Goal: Task Accomplishment & Management: Complete application form

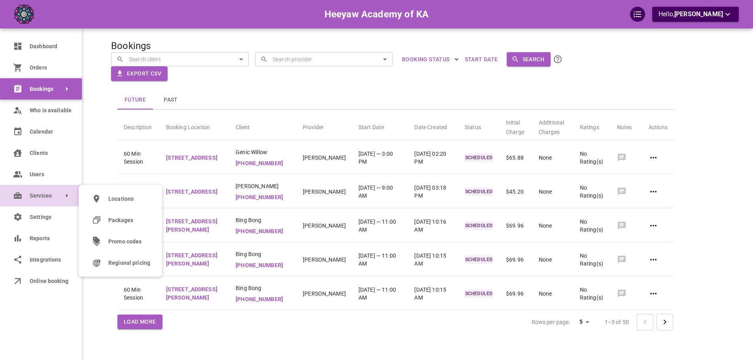
click at [25, 202] on link "Services" at bounding box center [41, 195] width 82 height 21
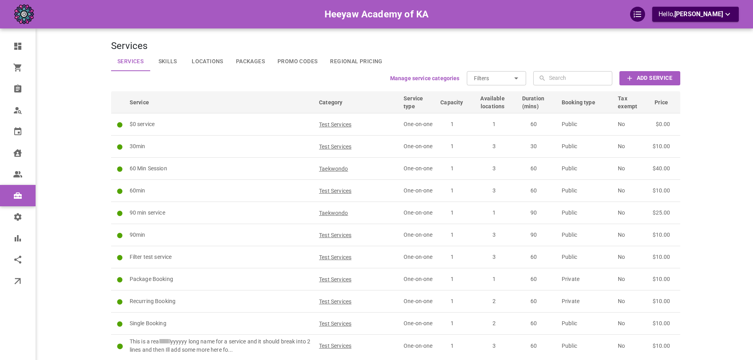
drag, startPoint x: 298, startPoint y: 84, endPoint x: 309, endPoint y: 80, distance: 11.4
click at [298, 83] on div "Manage service categories Filters ​ ​ ​ ​ Add Service" at bounding box center [395, 78] width 569 height 14
click at [674, 78] on button "Add Service" at bounding box center [649, 78] width 61 height 14
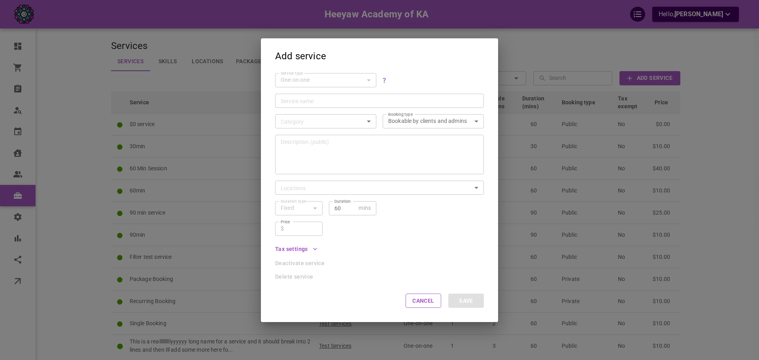
drag, startPoint x: 343, startPoint y: 102, endPoint x: 334, endPoint y: 92, distance: 14.0
click at [343, 102] on input "Service name" at bounding box center [380, 100] width 198 height 8
type input "qwdqw"
click at [317, 123] on body "Heeyaw Academy of KA Hello, [PERSON_NAME] Dashboard Orders Bookings Who is avai…" at bounding box center [379, 213] width 759 height 427
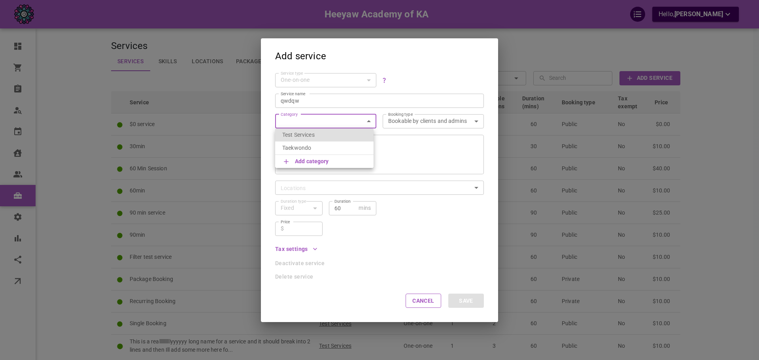
click at [313, 133] on p "Test Services" at bounding box center [324, 135] width 84 height 8
type input "Test Services"
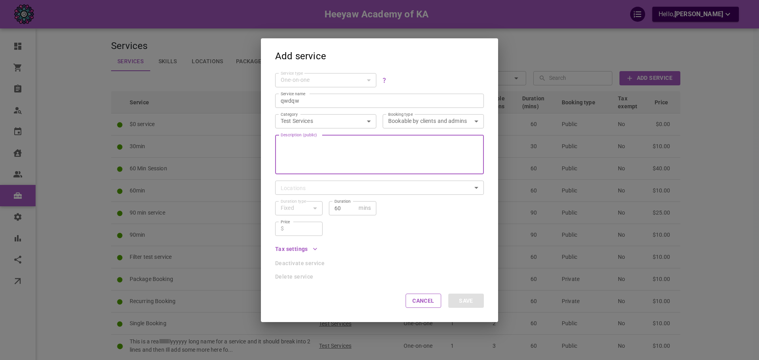
click at [315, 149] on textarea "Description (public)" at bounding box center [380, 154] width 198 height 47
type textarea "dqwd"
click at [315, 131] on div "Description (public) dqwd x Description (public)" at bounding box center [376, 151] width 215 height 46
click at [315, 127] on div "Test Services Test Services category" at bounding box center [325, 121] width 101 height 14
click at [315, 126] on div "Test Services Test Services category" at bounding box center [325, 121] width 101 height 14
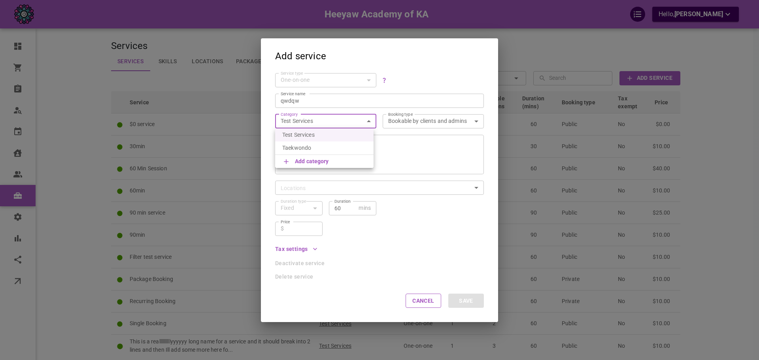
click at [314, 121] on body "Heeyaw Academy of KA Hello, [PERSON_NAME] Dashboard Orders Bookings Who is avai…" at bounding box center [379, 213] width 759 height 427
click at [314, 104] on div at bounding box center [379, 180] width 759 height 360
click at [317, 144] on textarea "dqwd" at bounding box center [380, 154] width 198 height 47
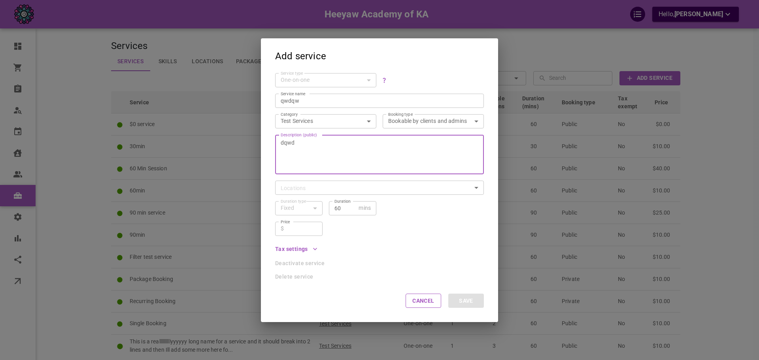
click at [320, 193] on div "​ Locations" at bounding box center [379, 188] width 209 height 14
click at [320, 191] on body "Heeyaw Academy of KA Hello, [PERSON_NAME] Dashboard Orders Bookings Who is avai…" at bounding box center [379, 213] width 759 height 427
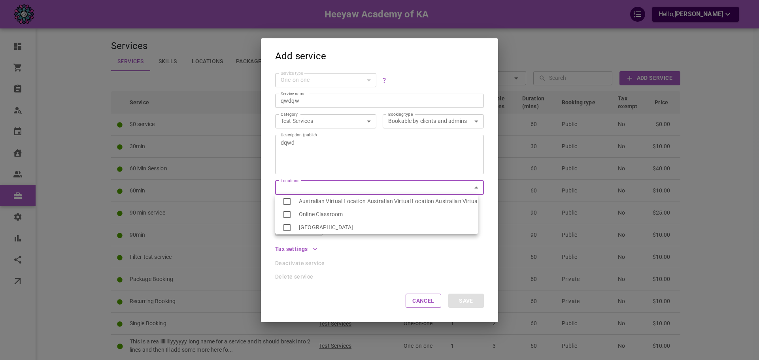
click at [309, 198] on li "Australian Virtual Location Australian Virtual Location Australian Virtual Loca…" at bounding box center [376, 201] width 203 height 13
type input "f030a551-de8b-4382-bc0c-1931f4feaf71"
checkbox input "true"
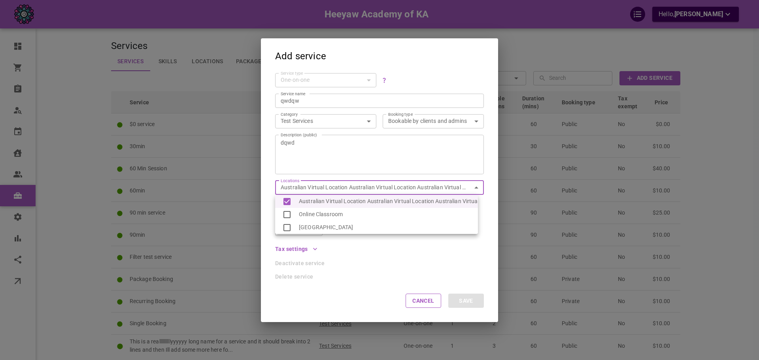
click at [312, 209] on li "Online Classroom" at bounding box center [376, 214] width 203 height 13
type input "f030a551-de8b-4382-bc0c-1931f4feaf71,6f02a442-b665-432c-b8d1-2dbab1cd9d8a"
checkbox input "true"
click at [330, 230] on li "[GEOGRAPHIC_DATA]" at bounding box center [376, 227] width 203 height 13
type input "f030a551-de8b-4382-bc0c-1931f4feaf71,6f02a442-b665-432c-b8d1-2dbab1cd9d8a,5ff2c…"
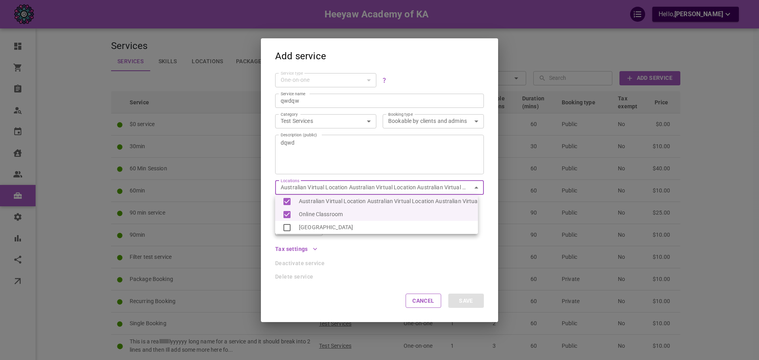
checkbox input "true"
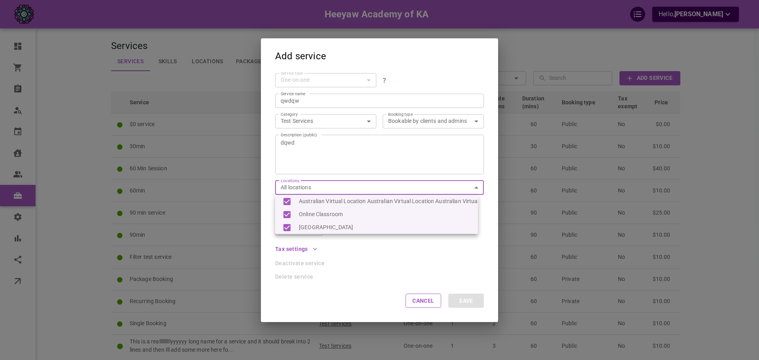
click at [323, 246] on div at bounding box center [379, 180] width 759 height 360
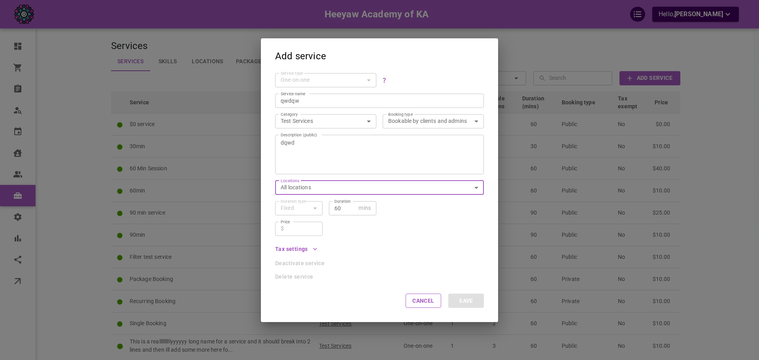
click at [305, 236] on div "​ $ Price" at bounding box center [298, 229] width 47 height 14
type input "12"
click at [436, 232] on div "Price ​ $ 12 Price" at bounding box center [376, 225] width 215 height 21
click at [457, 302] on button "Save" at bounding box center [466, 301] width 36 height 14
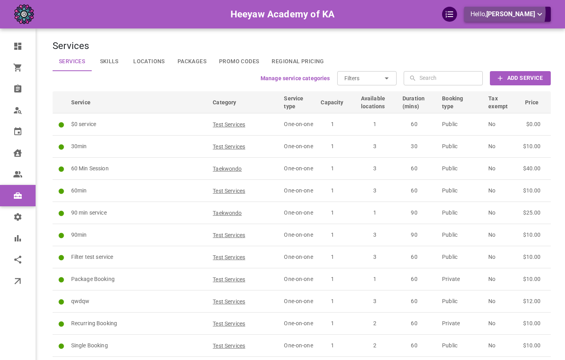
click at [518, 12] on span "[PERSON_NAME]" at bounding box center [510, 14] width 49 height 8
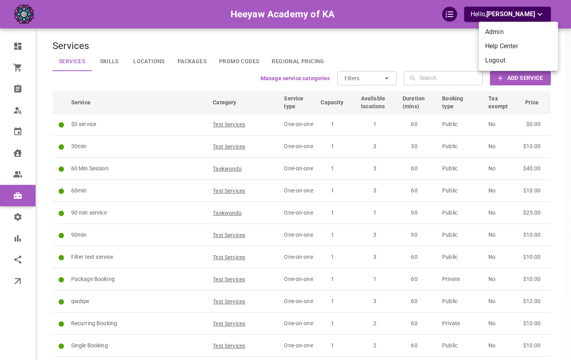
click at [500, 62] on li "Logout" at bounding box center [518, 60] width 79 height 14
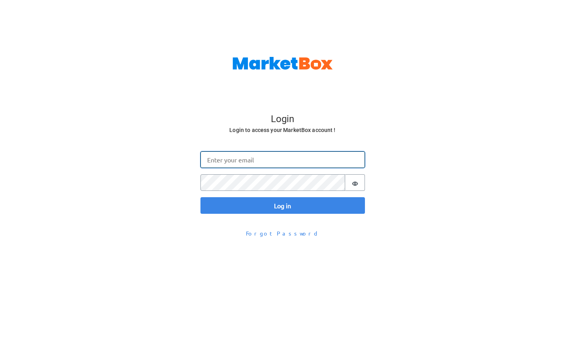
type input "[EMAIL_ADDRESS][DOMAIN_NAME]"
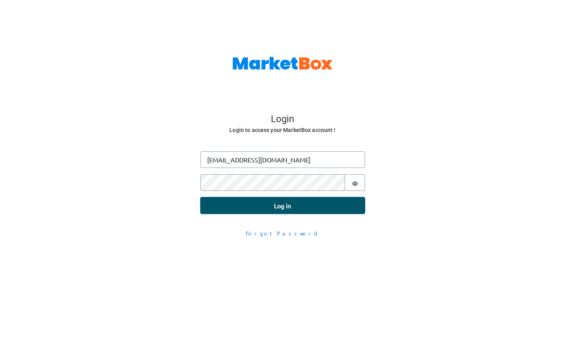
click at [243, 208] on button "Log in" at bounding box center [282, 205] width 164 height 17
